Goal: Navigation & Orientation: Find specific page/section

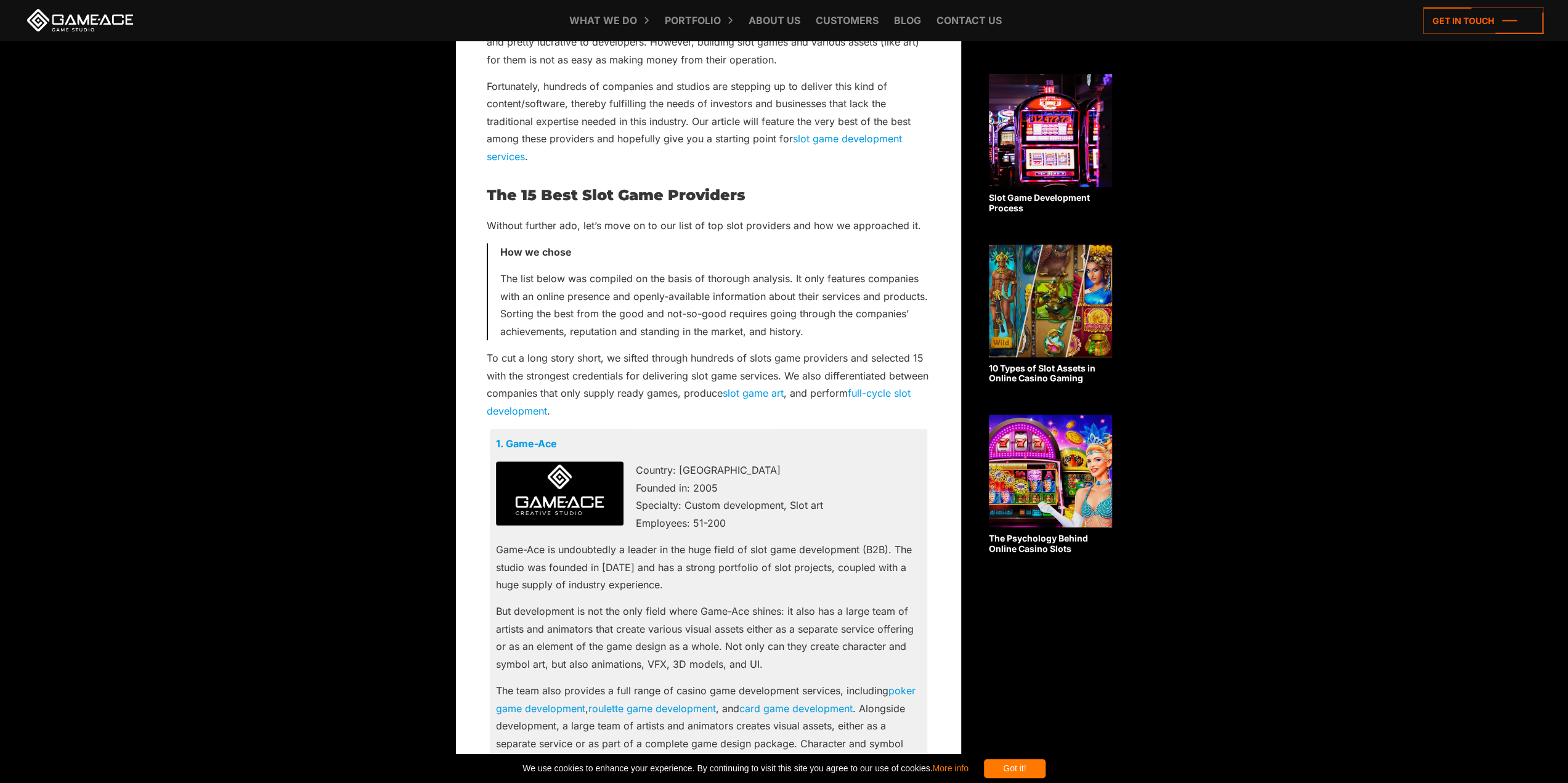
scroll to position [616, 0]
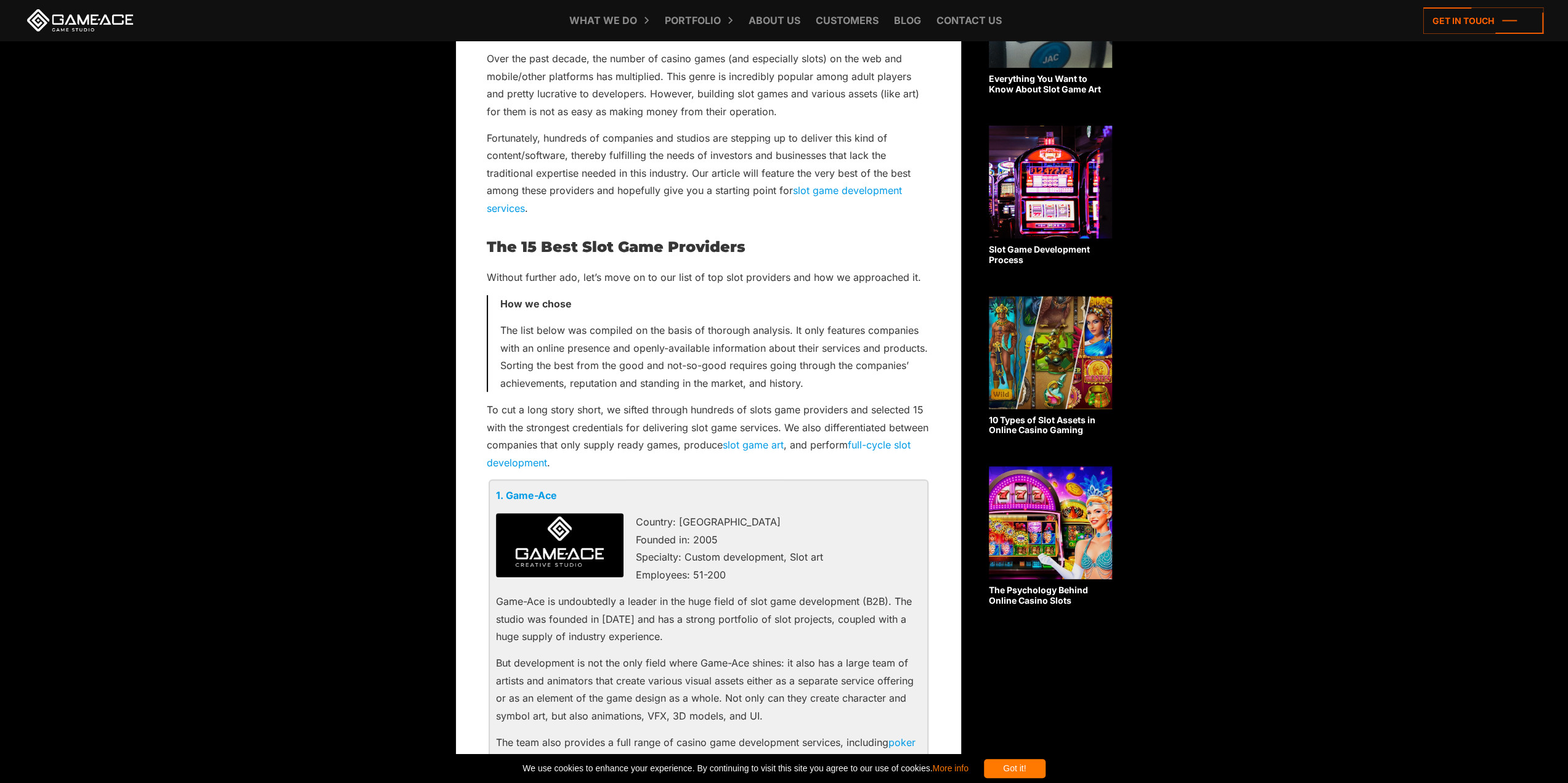
click at [539, 494] on link "1. Game-Ace" at bounding box center [527, 495] width 61 height 12
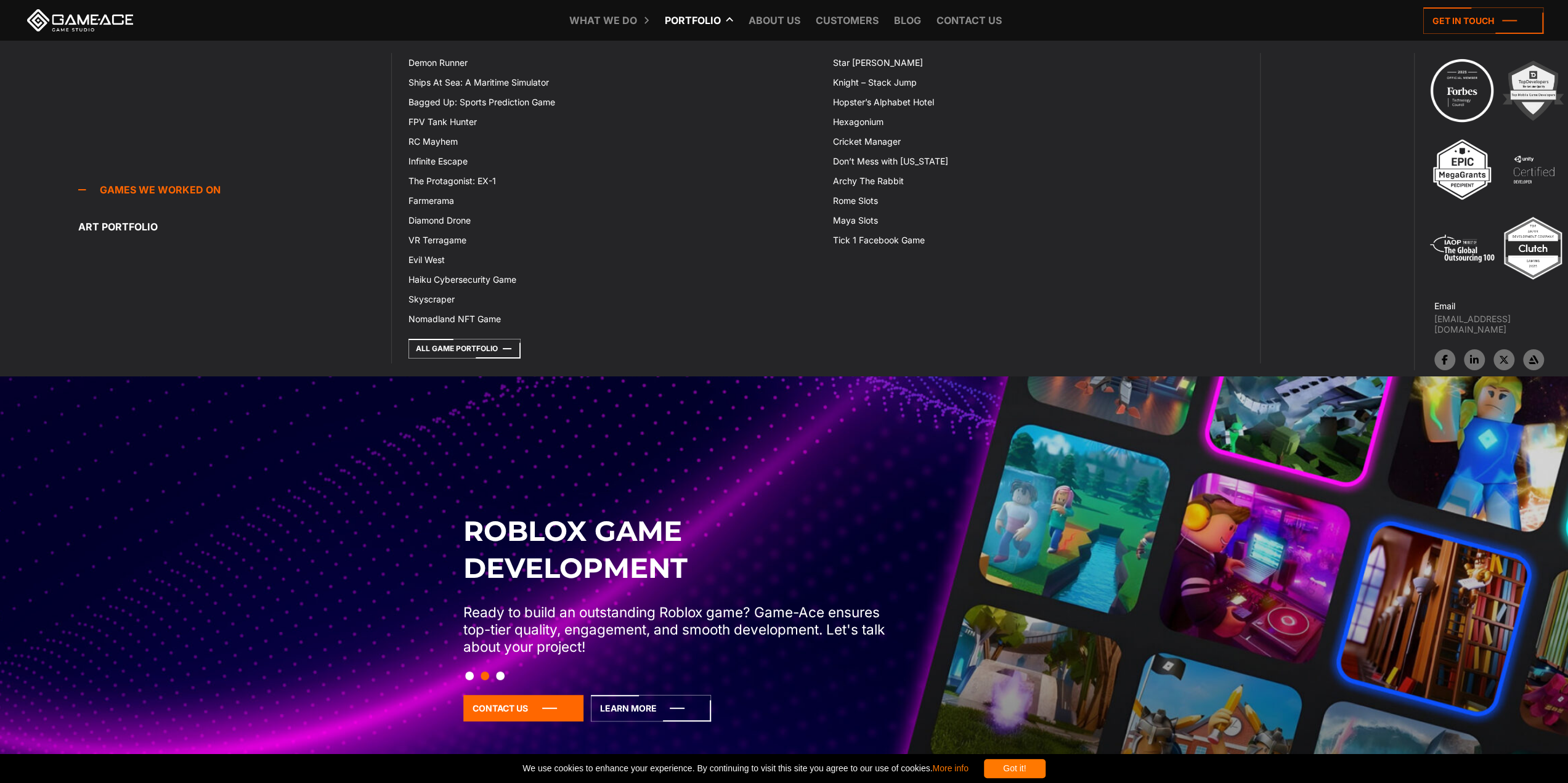
click at [696, 25] on link "Portfolio" at bounding box center [692, 20] width 69 height 40
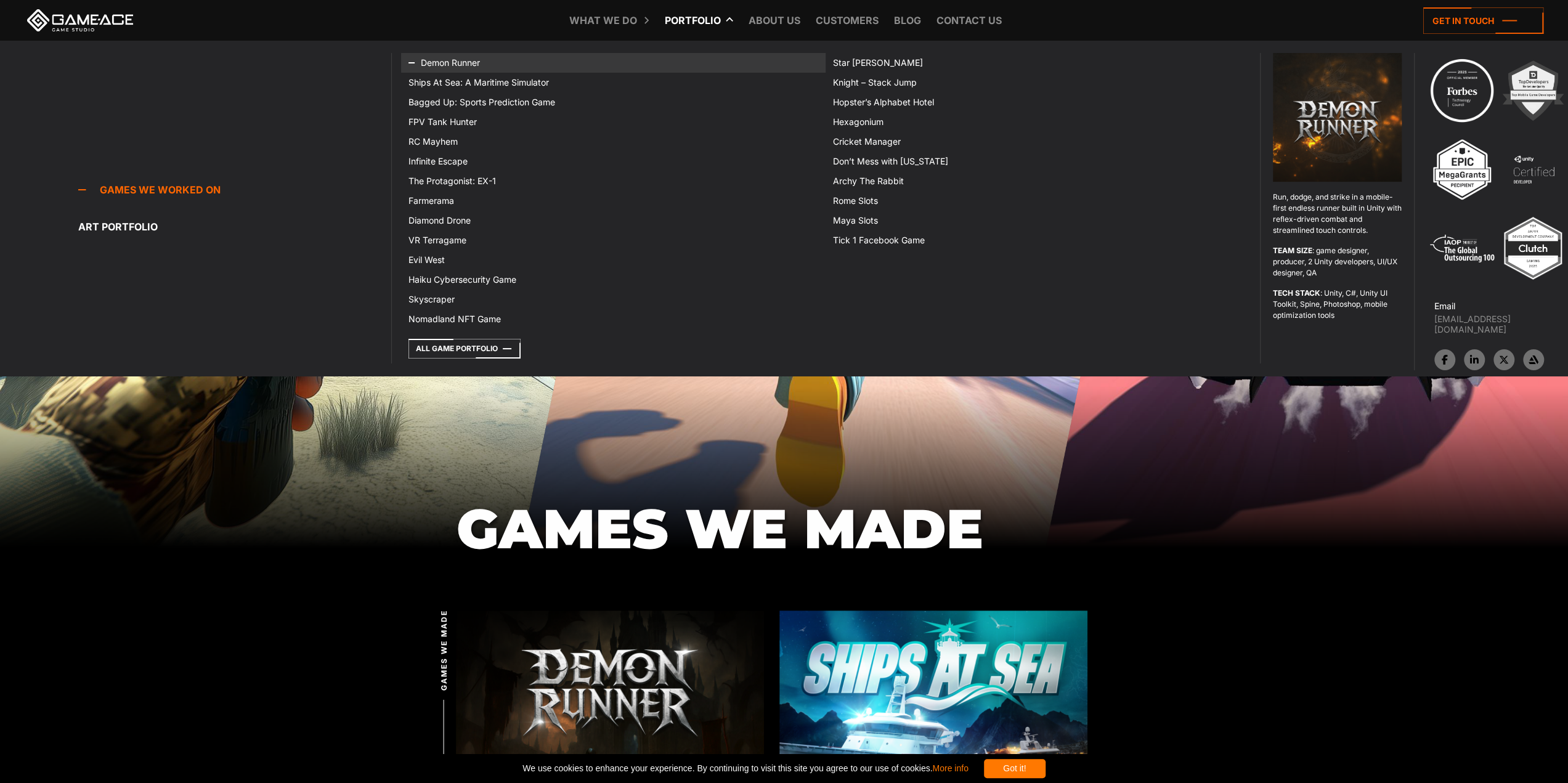
click at [457, 61] on link "Demon Runner" at bounding box center [613, 62] width 425 height 19
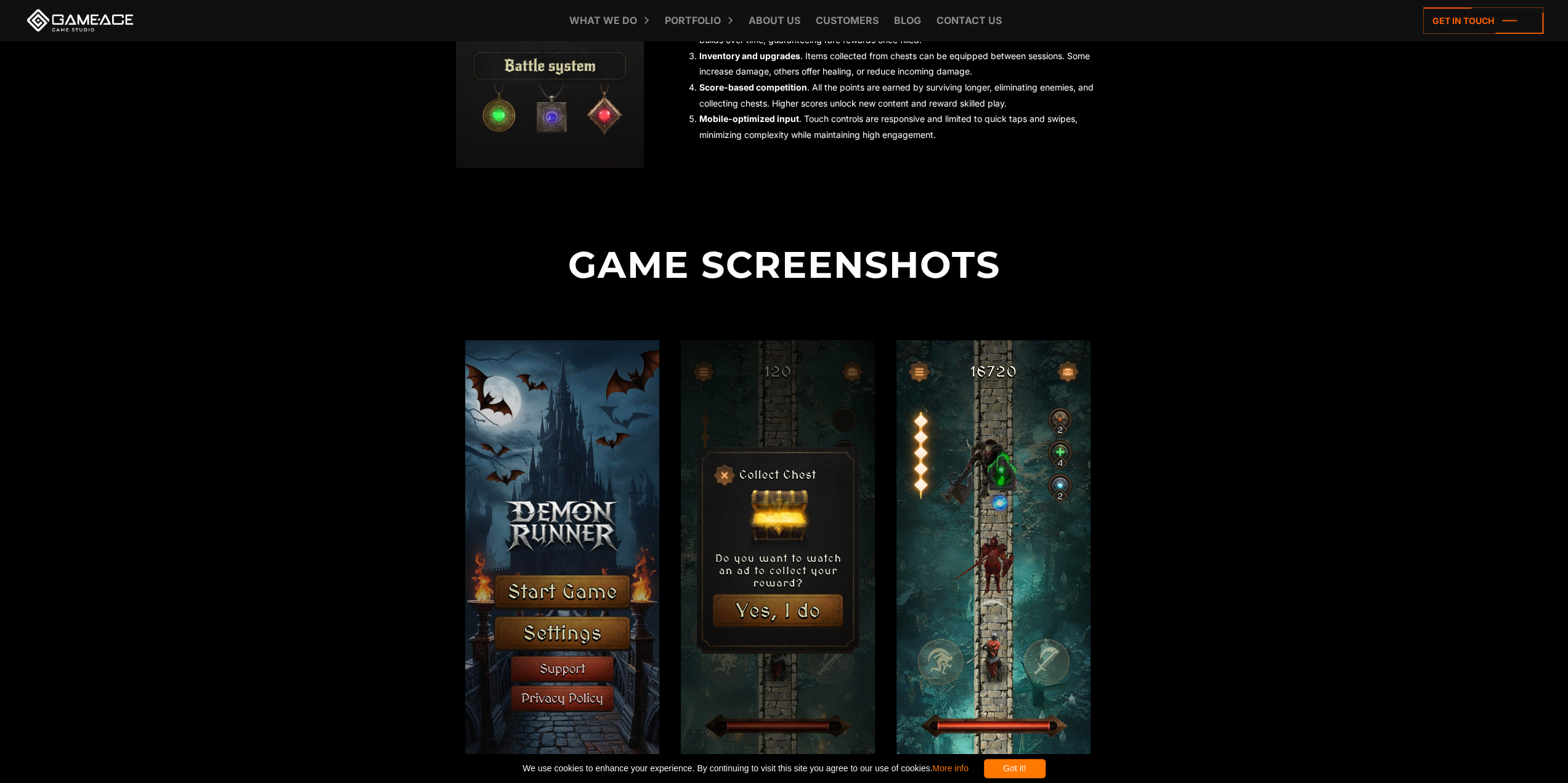
scroll to position [1231, 0]
